Goal: Information Seeking & Learning: Find specific fact

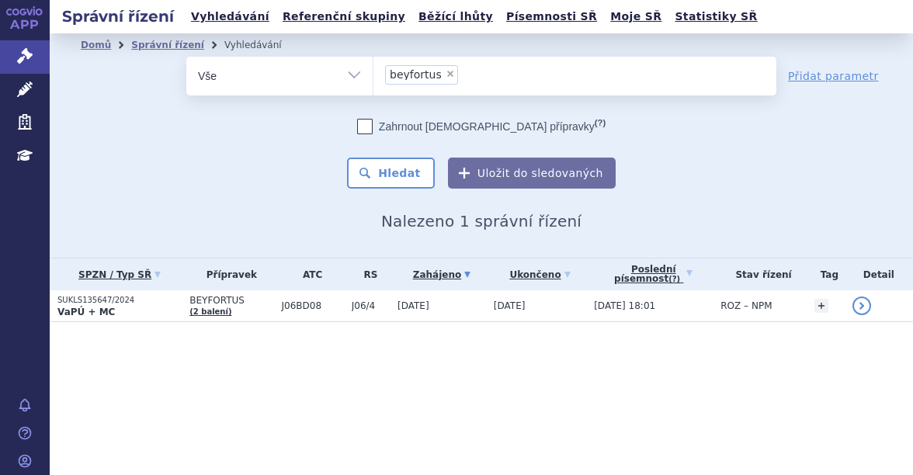
click at [446, 73] on span "×" at bounding box center [450, 73] width 9 height 9
click at [374, 73] on select "beyfortus" at bounding box center [373, 75] width 1 height 39
select select
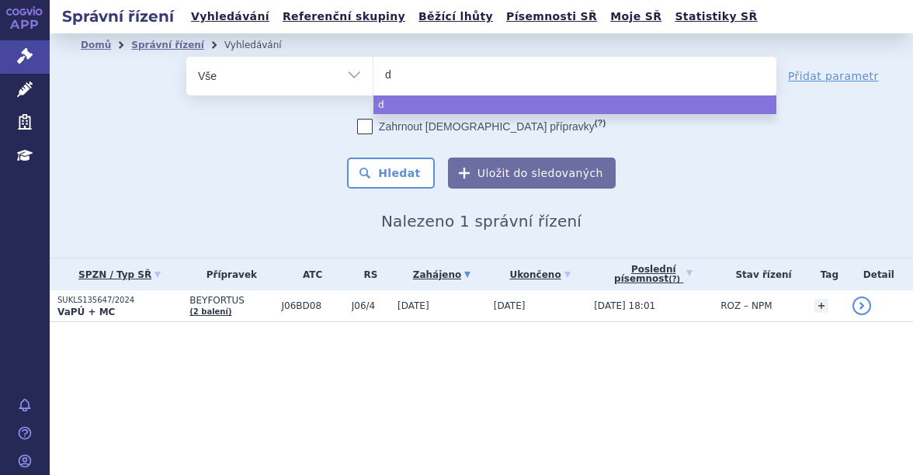
type input "da"
type input "dar"
type input "darza"
type input "darzal"
type input "darzale"
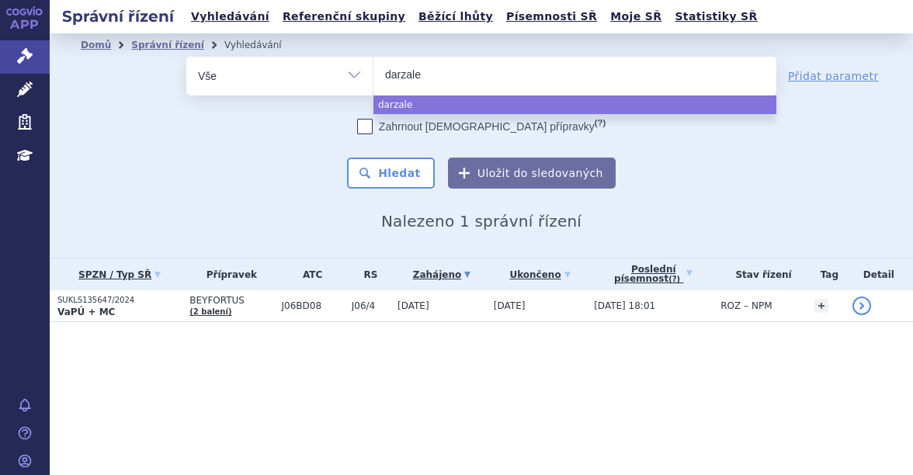
type input "[MEDICAL_DATA]"
select select "[MEDICAL_DATA]"
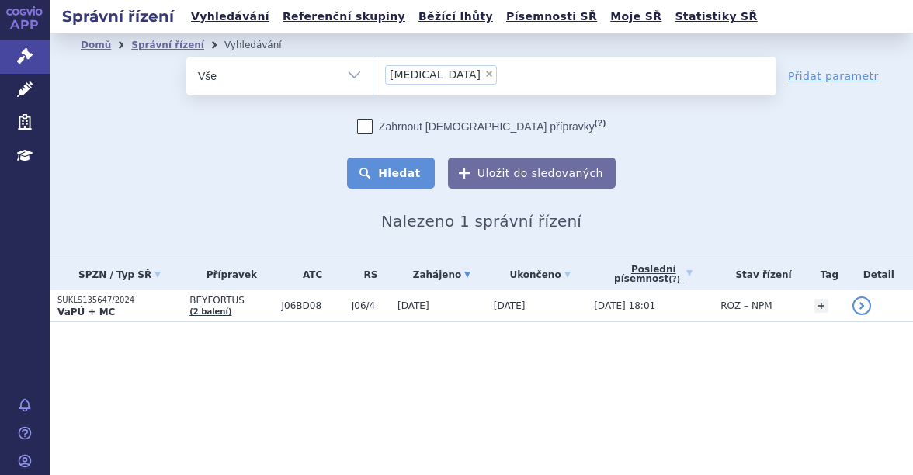
click at [412, 165] on button "Hledat" at bounding box center [391, 173] width 88 height 31
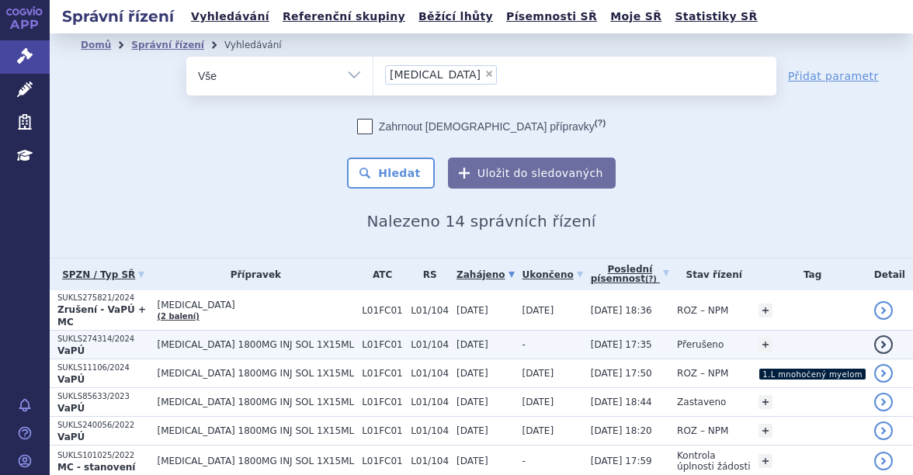
click at [257, 339] on span "DARZALEX 1800MG INJ SOL 1X15ML" at bounding box center [256, 344] width 197 height 11
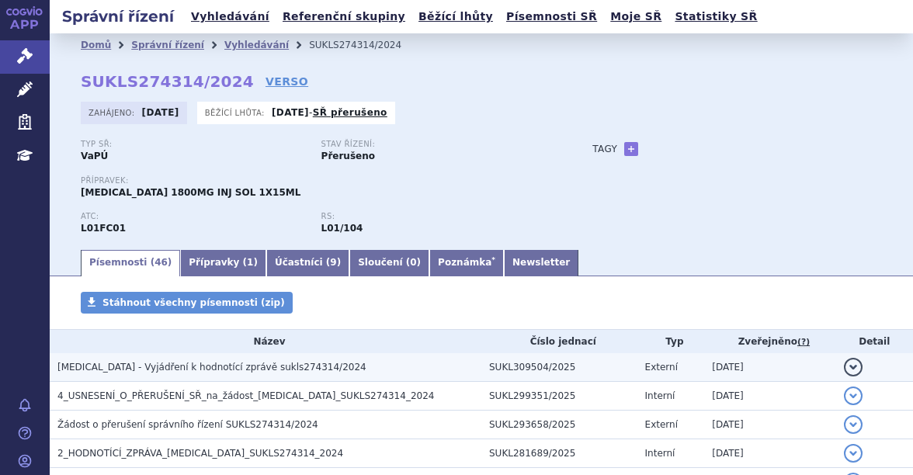
click at [254, 360] on h3 "[MEDICAL_DATA] - Vyjádření k hodnotící zprávě sukls274314/2024" at bounding box center [269, 368] width 424 height 16
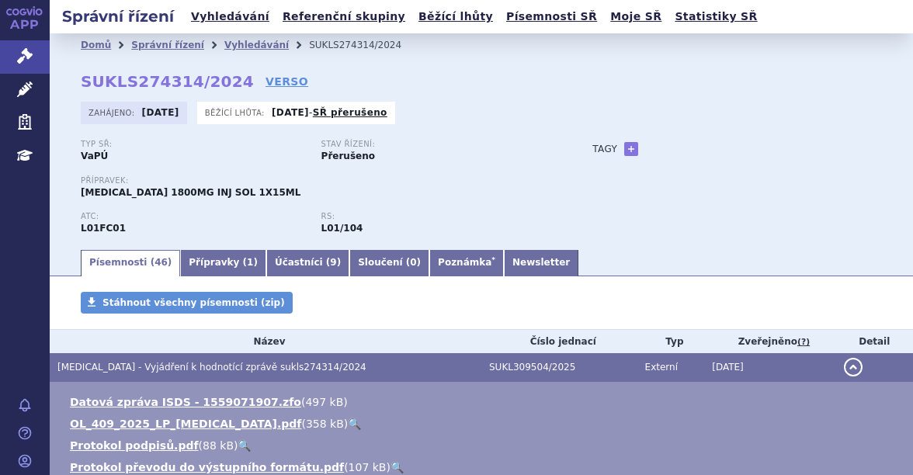
click at [348, 420] on link "🔍" at bounding box center [354, 424] width 13 height 12
click at [169, 45] on link "Správní řízení" at bounding box center [167, 45] width 73 height 11
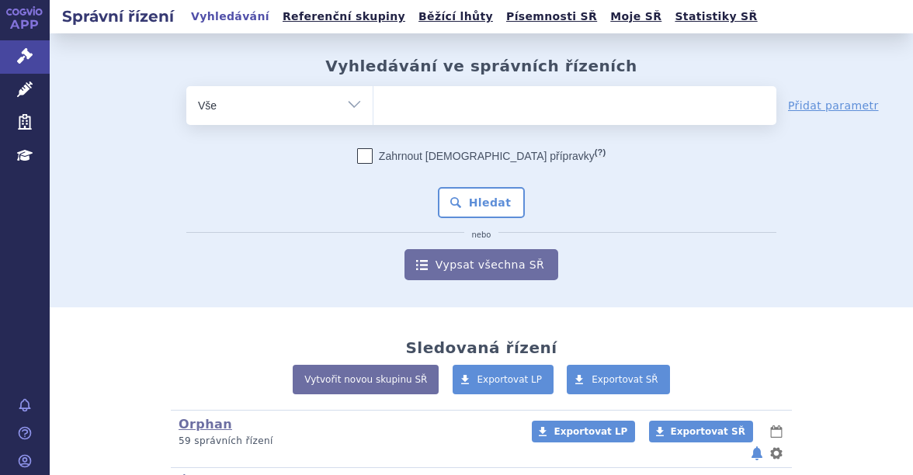
click at [473, 113] on ul at bounding box center [575, 102] width 403 height 33
click at [374, 113] on select at bounding box center [373, 104] width 1 height 39
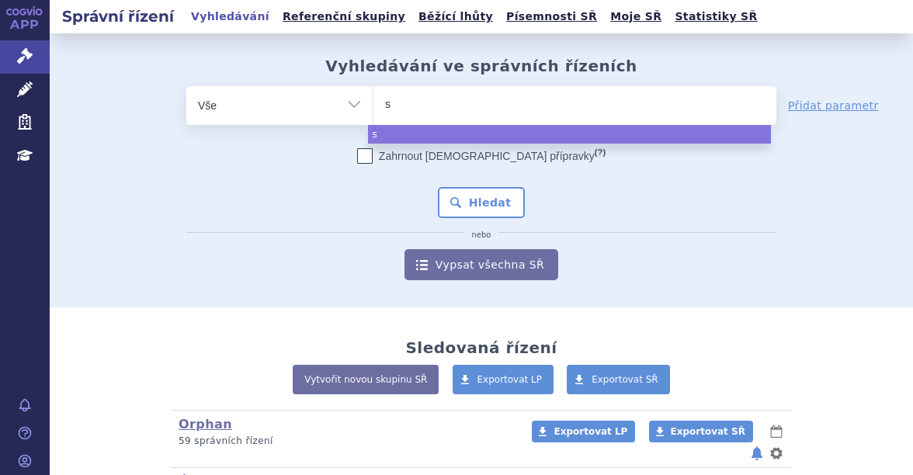
type input "sa"
type input "sar"
type input "sarc"
type input "sarcl"
type input "sarcli"
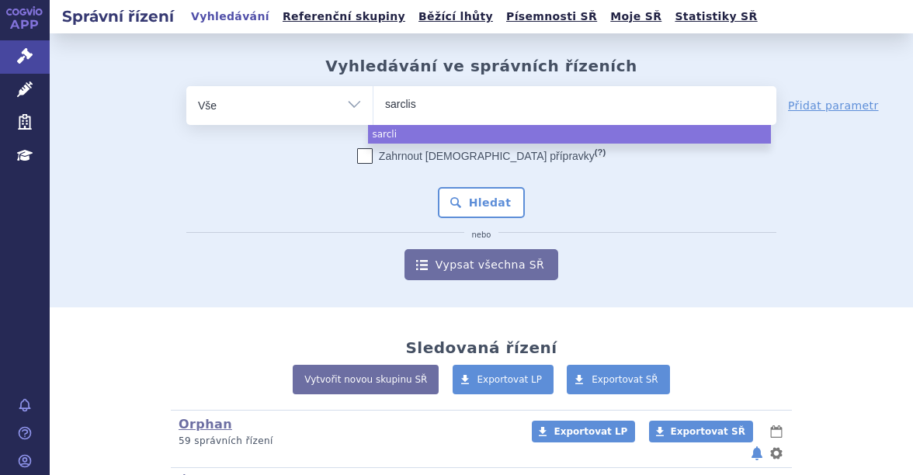
type input "[MEDICAL_DATA]"
select select "sarclisa"
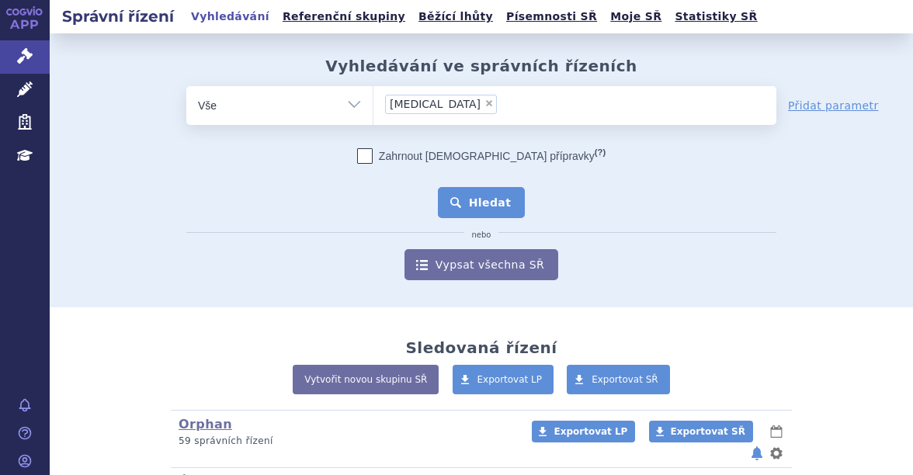
click at [485, 193] on button "Hledat" at bounding box center [482, 202] width 88 height 31
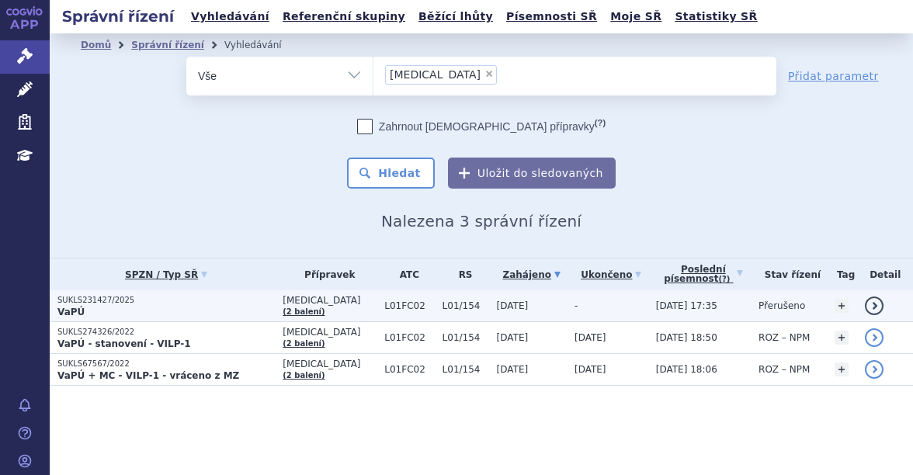
click at [214, 304] on p "SUKLS231427/2025" at bounding box center [165, 300] width 217 height 11
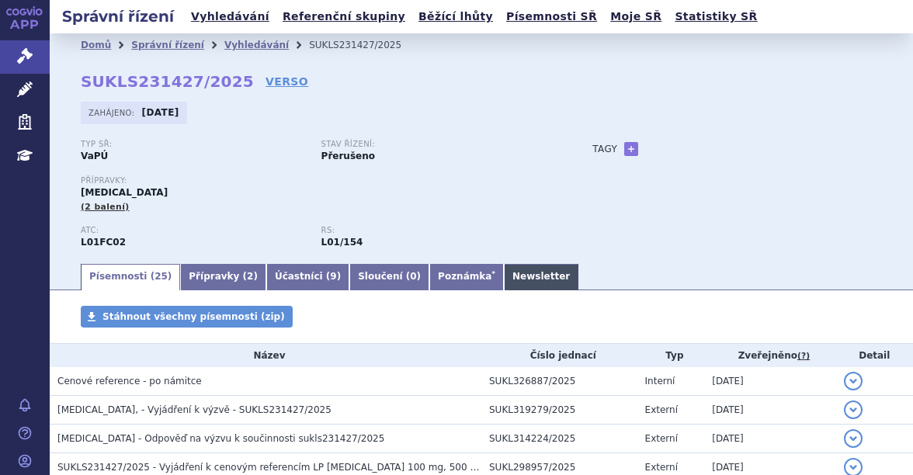
click at [504, 269] on link "Newsletter" at bounding box center [541, 277] width 75 height 26
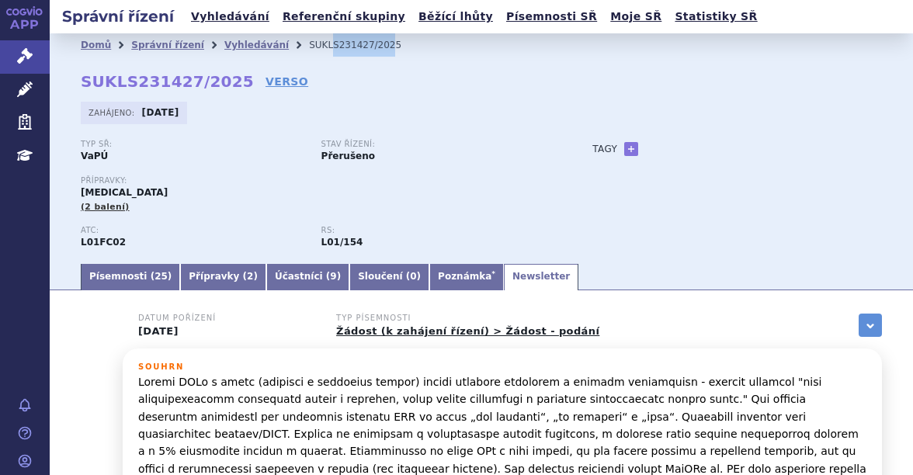
drag, startPoint x: 346, startPoint y: 42, endPoint x: 303, endPoint y: 44, distance: 43.6
click at [309, 44] on li "SUKLS231427/2025" at bounding box center [365, 44] width 113 height 23
click at [361, 47] on li "SUKLS231427/2025" at bounding box center [365, 44] width 113 height 23
drag, startPoint x: 355, startPoint y: 47, endPoint x: 280, endPoint y: 48, distance: 74.6
click at [280, 48] on ul "Domů Správní řízení Vyhledávání SUKLS231427/2025" at bounding box center [481, 44] width 801 height 23
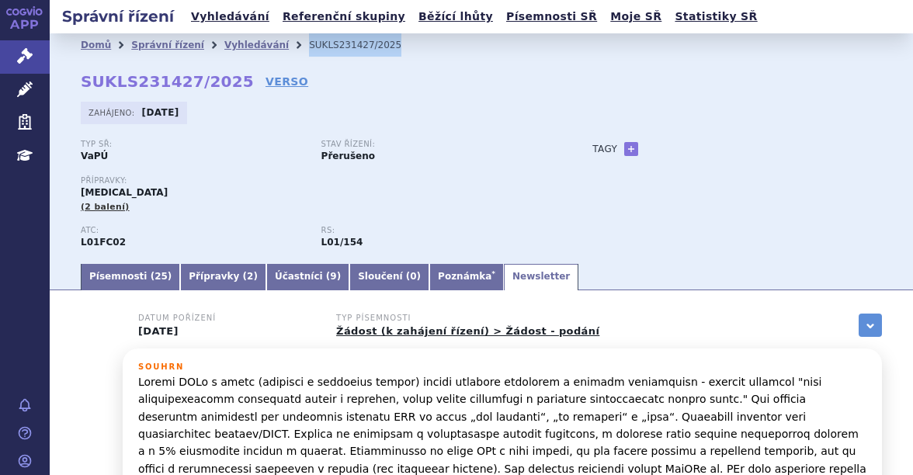
copy ul "Vyhledávání SUKLS231427/2025"
